Goal: Task Accomplishment & Management: Manage account settings

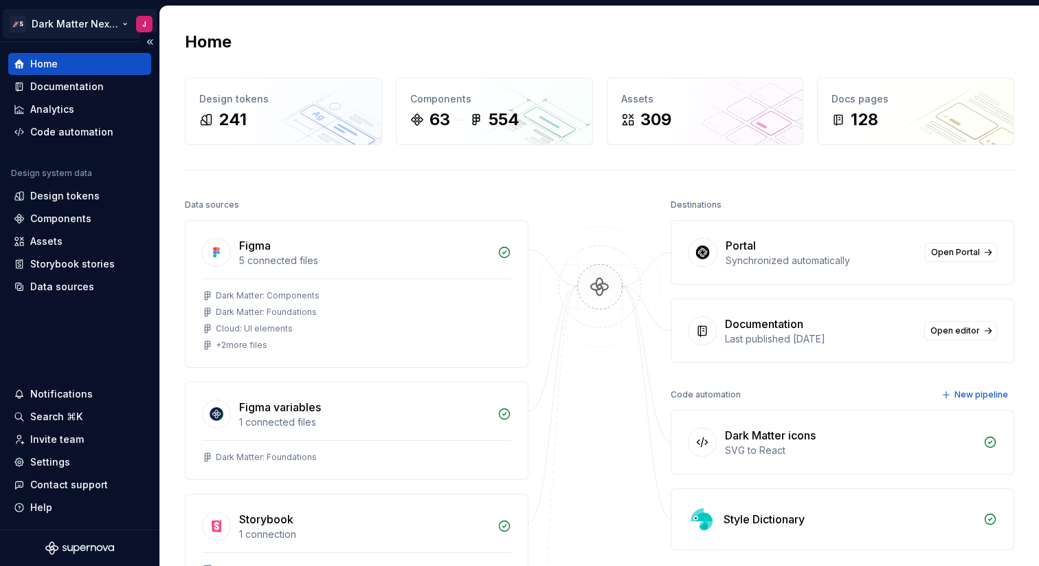
click at [113, 27] on html "🚀S Dark Matter Next Gen J Home Documentation Analytics Code automation Design s…" at bounding box center [519, 283] width 1039 height 566
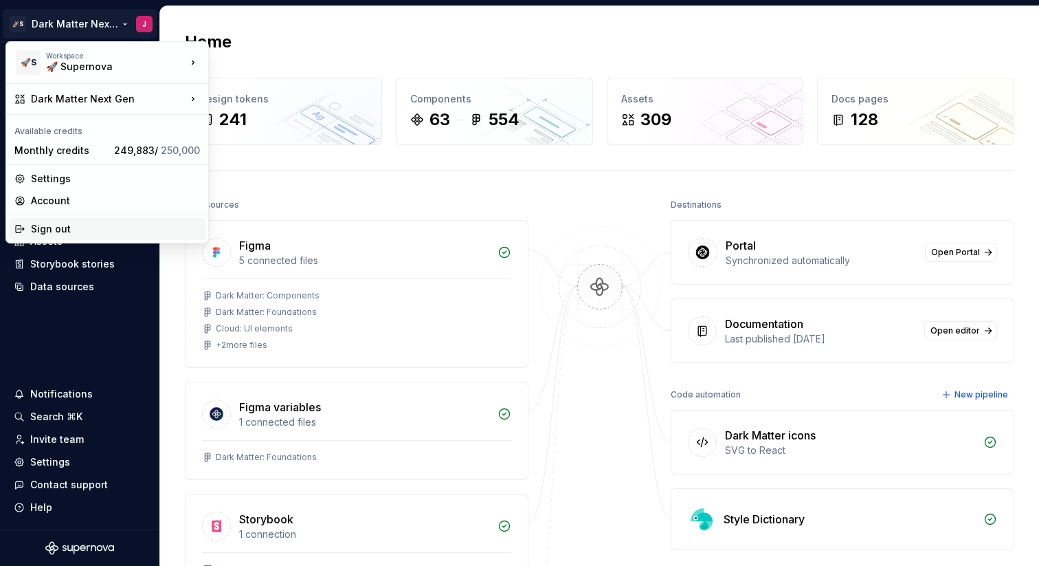
click at [56, 225] on div "Sign out" at bounding box center [115, 229] width 169 height 14
